Goal: Information Seeking & Learning: Understand process/instructions

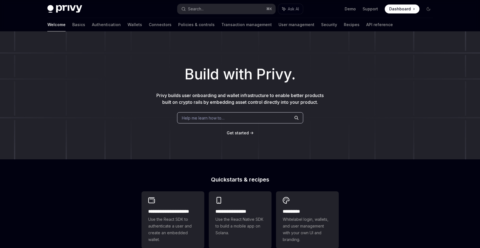
click at [118, 28] on div "Welcome Basics Authentication Wallets Connectors Policies & controls Transactio…" at bounding box center [220, 24] width 346 height 13
click at [128, 27] on link "Wallets" at bounding box center [135, 24] width 15 height 13
type textarea "*"
click at [228, 5] on button "Search... ⌘ K" at bounding box center [227, 9] width 98 height 10
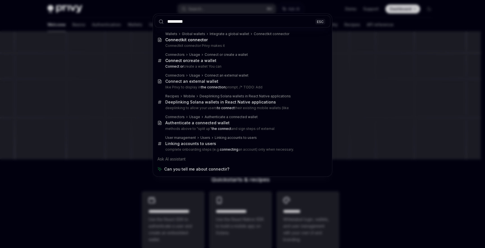
type input "*********"
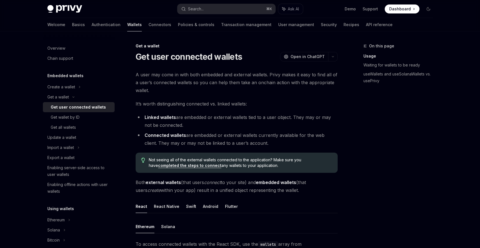
click at [55, 6] on img at bounding box center [64, 9] width 35 height 8
type textarea "*"
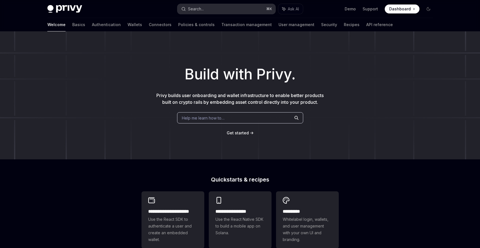
click at [233, 12] on button "Search... ⌘ K" at bounding box center [227, 9] width 98 height 10
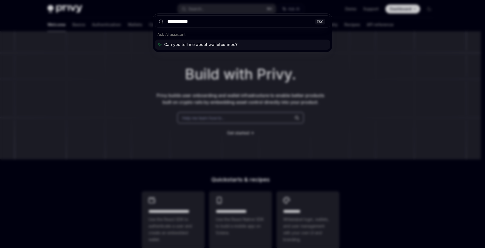
type input "**********"
type textarea "*"
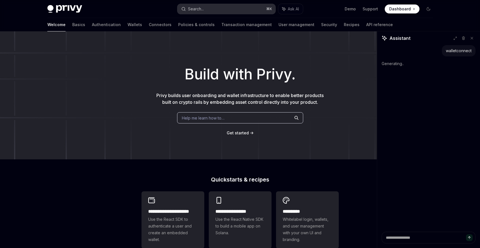
click at [237, 7] on button "Search... ⌘ K" at bounding box center [227, 9] width 98 height 10
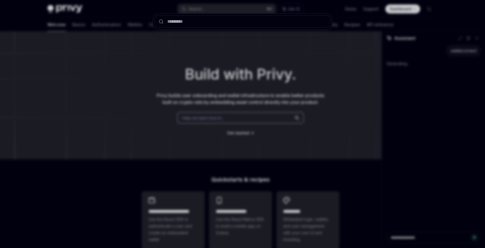
type input "*"
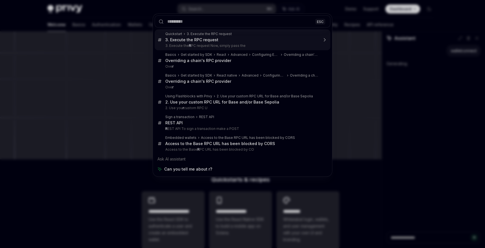
type input "*"
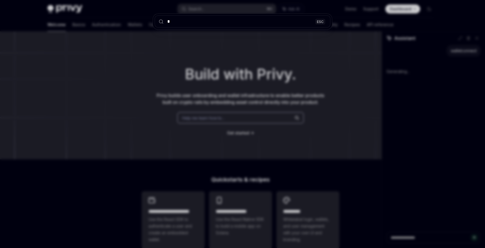
type textarea "*"
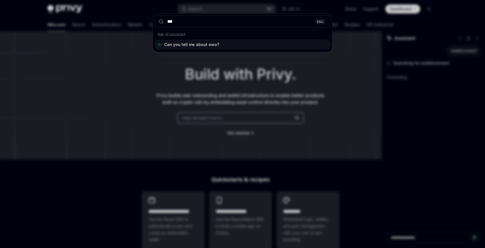
type input "**"
type textarea "*"
type input "*"
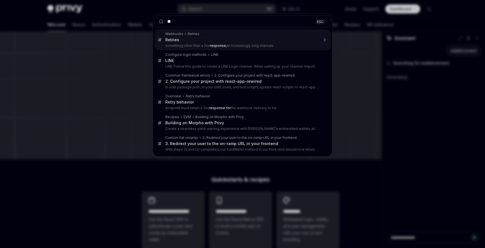
type input "***"
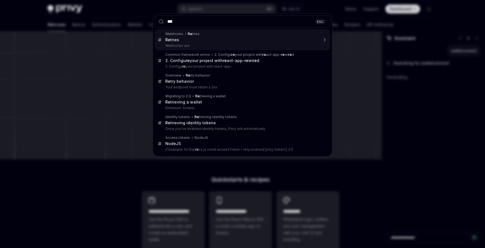
type textarea "*"
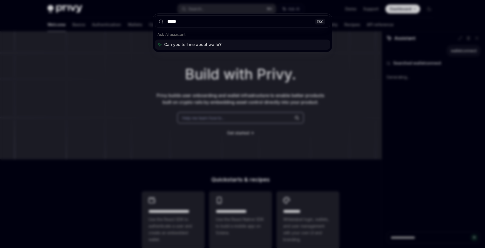
type input "******"
type textarea "*"
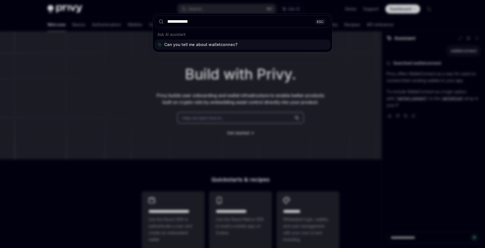
type input "**********"
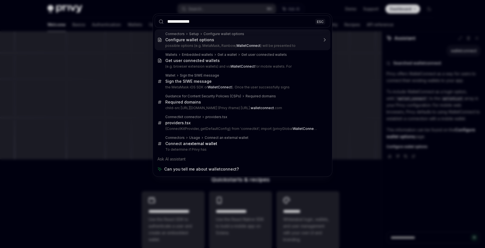
type textarea "*"
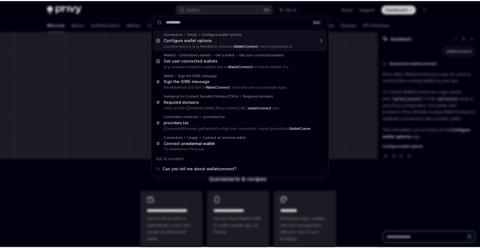
scroll to position [31, 0]
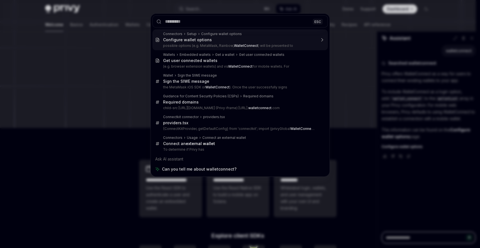
type textarea "*"
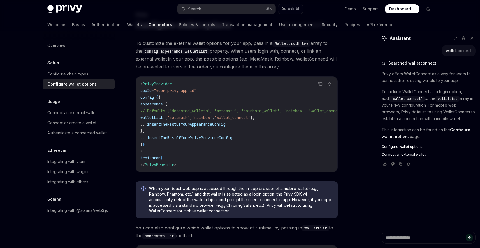
click at [250, 118] on span "'wallet_connect'" at bounding box center [233, 117] width 36 height 5
drag, startPoint x: 267, startPoint y: 172, endPoint x: 295, endPoint y: 174, distance: 27.8
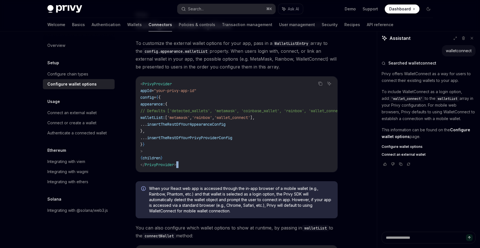
click at [294, 172] on div "Copy Ask AI < PrivyProvider appId = "your-privy-app-id" config = { { appearance…" at bounding box center [237, 124] width 202 height 96
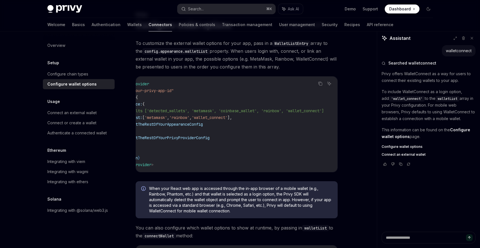
scroll to position [0, 0]
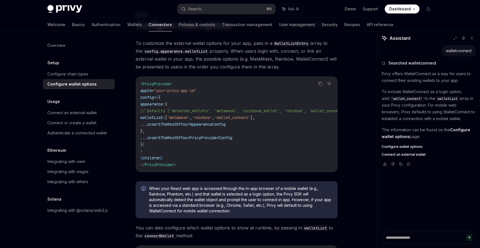
click at [163, 116] on span "walletList:" at bounding box center [153, 117] width 25 height 5
click at [163, 117] on span "walletList:" at bounding box center [153, 117] width 25 height 5
click at [161, 118] on span "walletList:" at bounding box center [153, 117] width 25 height 5
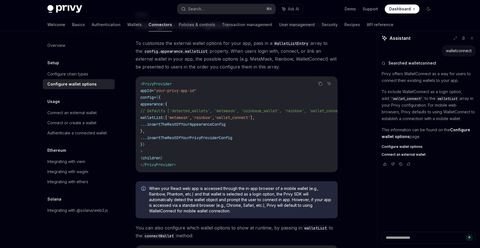
click at [161, 118] on span "walletList:" at bounding box center [153, 117] width 25 height 5
click at [160, 104] on span "appearance:" at bounding box center [153, 104] width 25 height 5
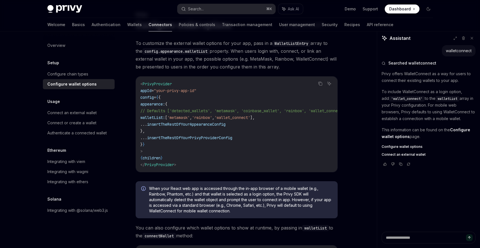
click at [165, 118] on span "walletList:" at bounding box center [153, 117] width 25 height 5
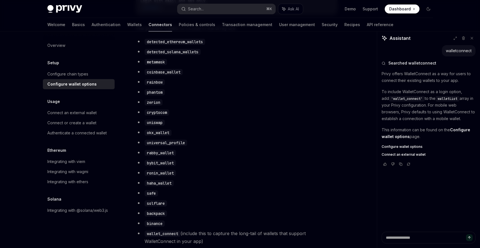
scroll to position [317, 0]
click at [137, 134] on li "okx_wallet" at bounding box center [237, 132] width 202 height 8
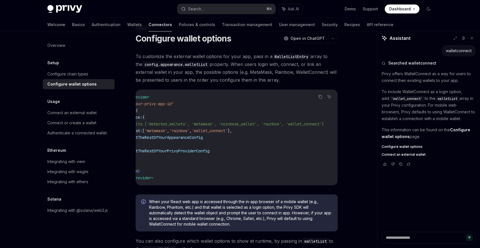
scroll to position [431, 0]
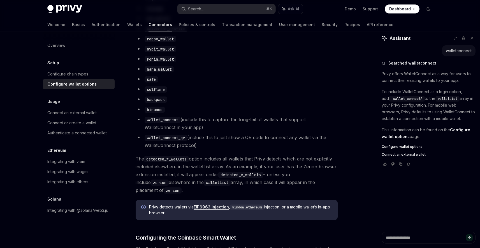
click at [180, 141] on code "wallet_connect_qr" at bounding box center [166, 138] width 43 height 6
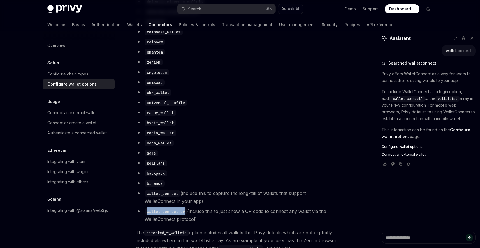
scroll to position [399, 0]
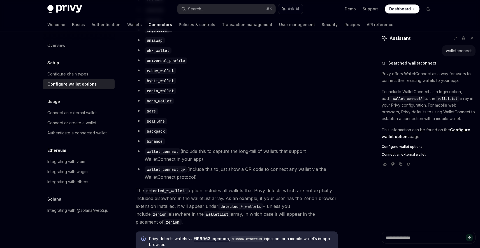
click at [200, 173] on li "wallet_connect_qr (include this to just show a QR code to connect any wallet vi…" at bounding box center [237, 173] width 202 height 16
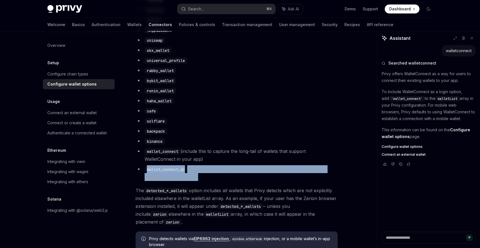
click at [200, 173] on li "wallet_connect_qr (include this to just show a QR code to connect any wallet vi…" at bounding box center [237, 173] width 202 height 16
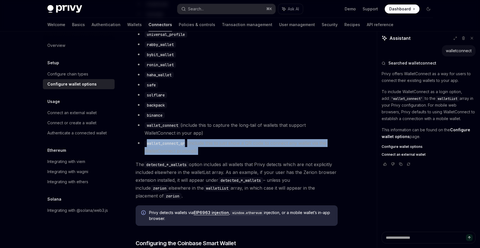
scroll to position [426, 0]
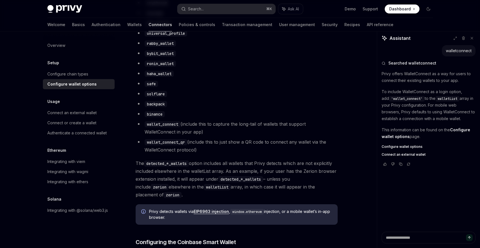
click at [201, 174] on span "The detected_*_wallets option includes all wallets that Privy detects which are…" at bounding box center [237, 178] width 202 height 39
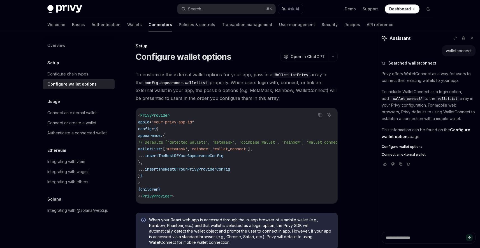
scroll to position [0, 0]
click at [189, 81] on code "config.appearance.walletList" at bounding box center [175, 83] width 67 height 6
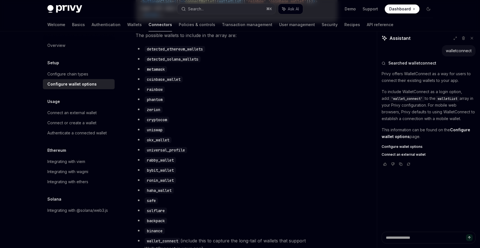
scroll to position [356, 0]
